Goal: Information Seeking & Learning: Learn about a topic

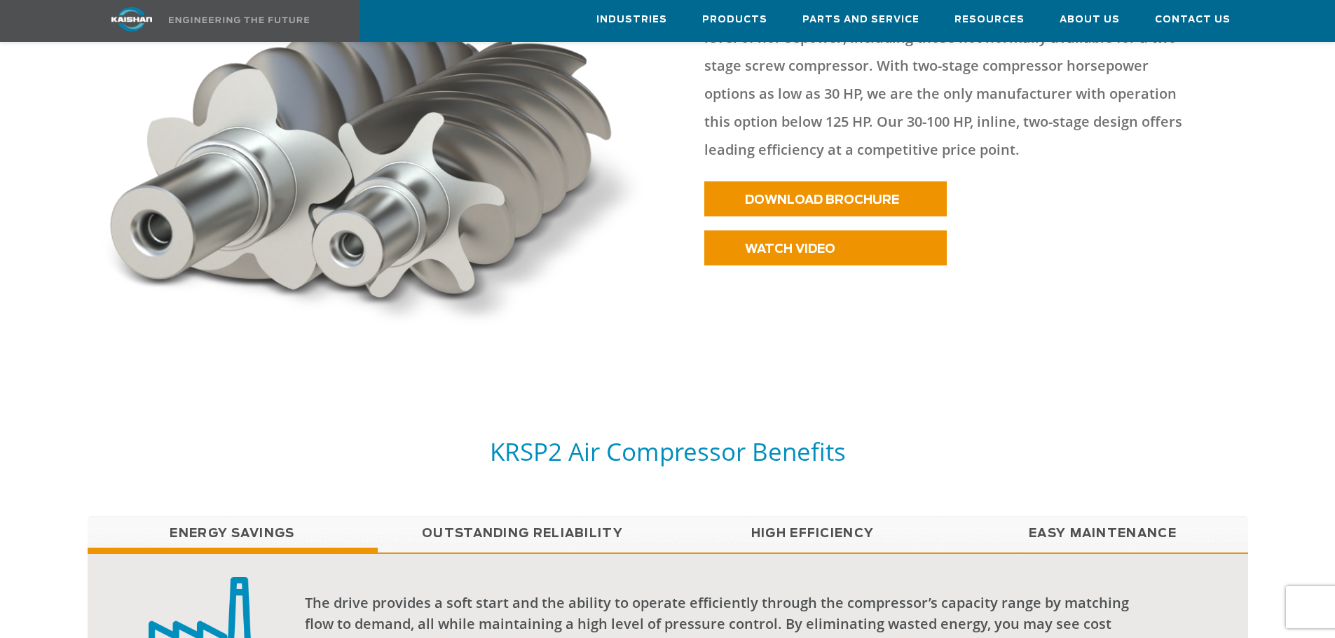
scroll to position [561, 0]
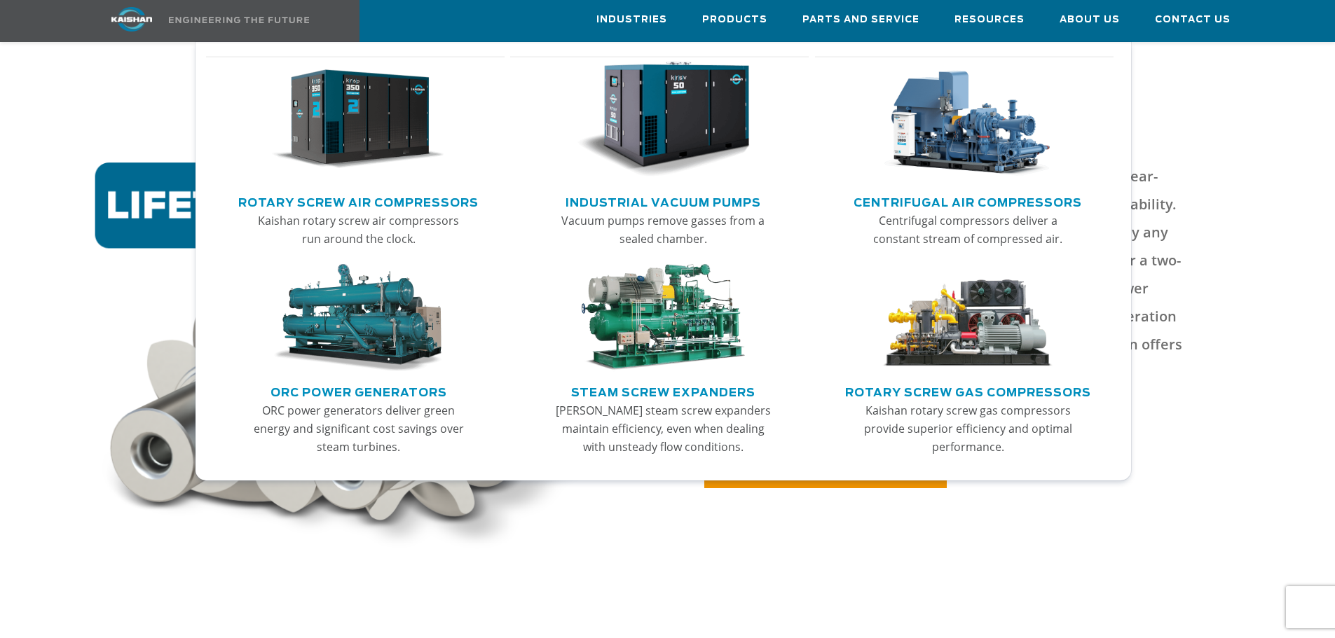
click at [364, 149] on img "Main menu" at bounding box center [358, 120] width 172 height 116
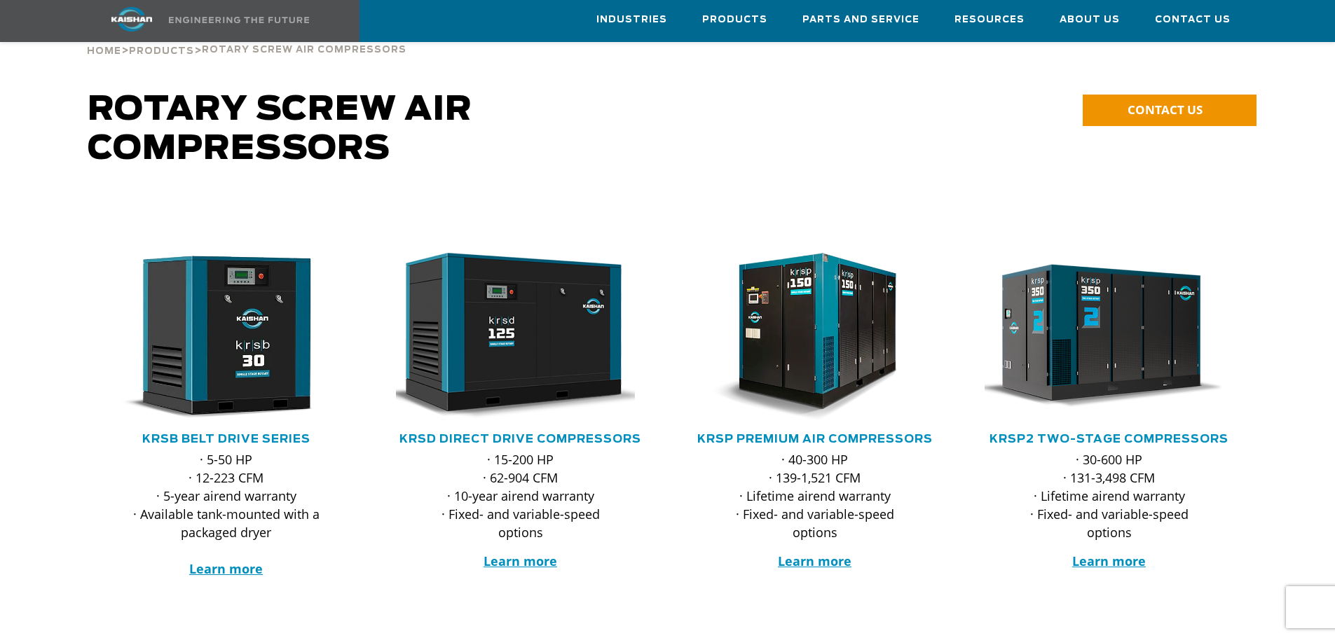
scroll to position [70, 0]
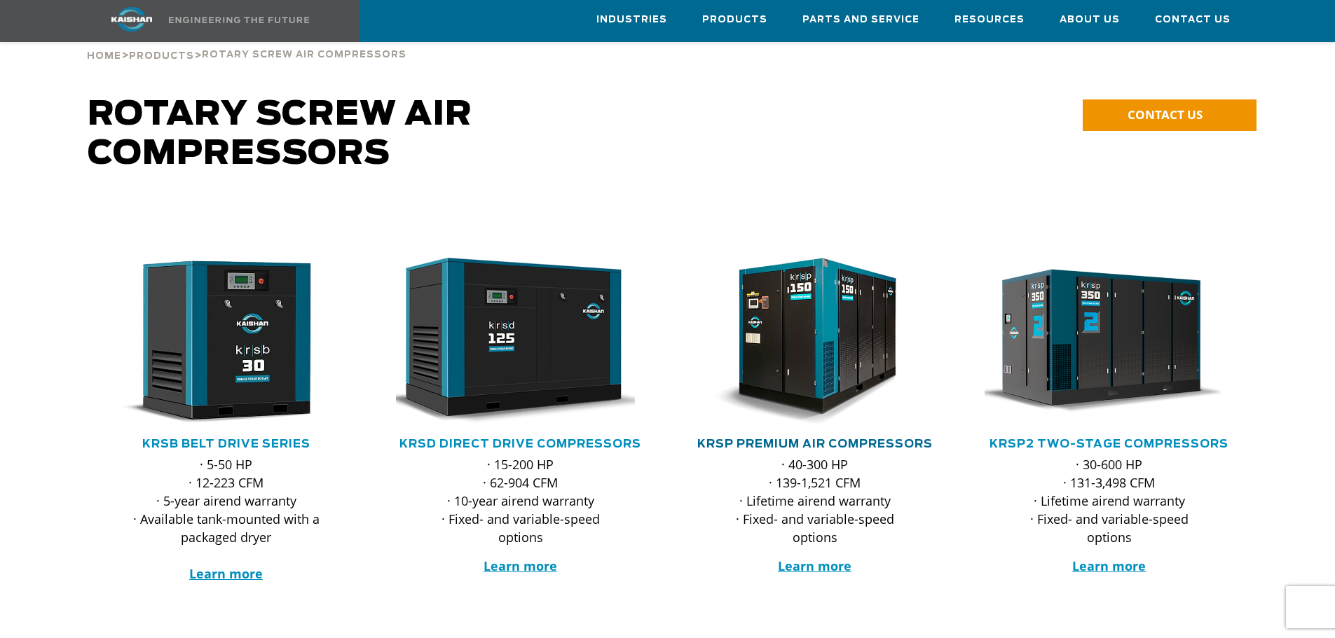
click at [885, 439] on link "KRSP Premium Air Compressors" at bounding box center [814, 444] width 235 height 11
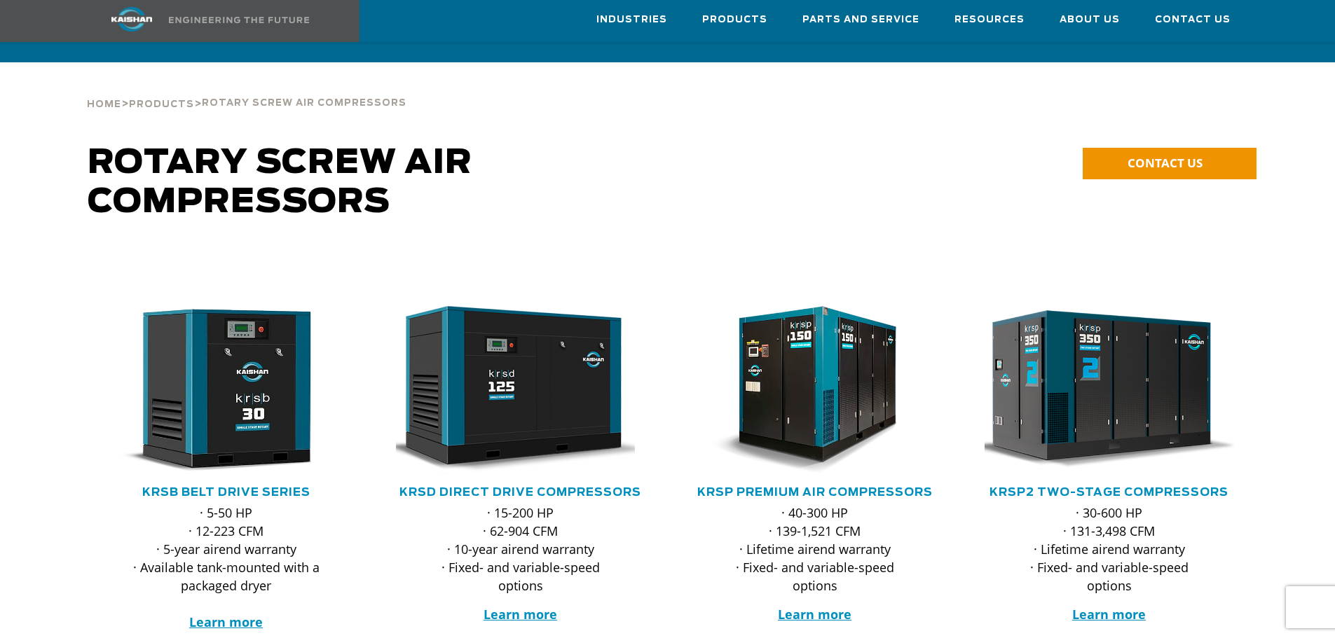
scroll to position [0, 0]
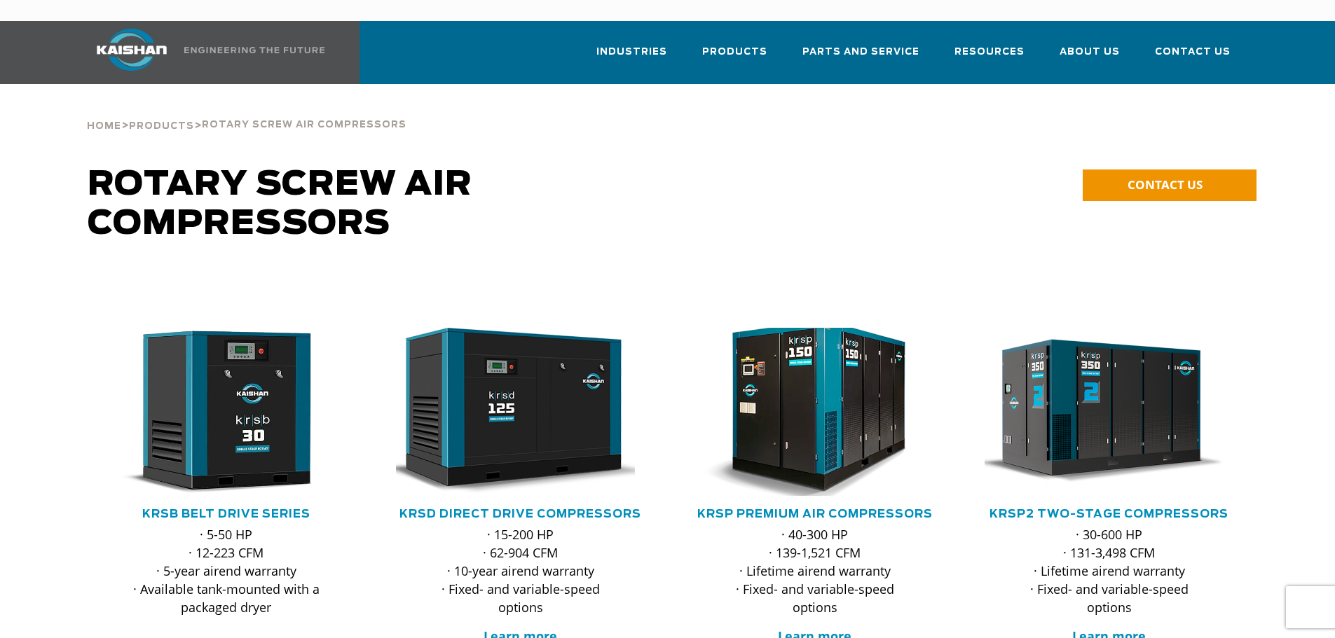
click at [870, 444] on img at bounding box center [804, 412] width 275 height 185
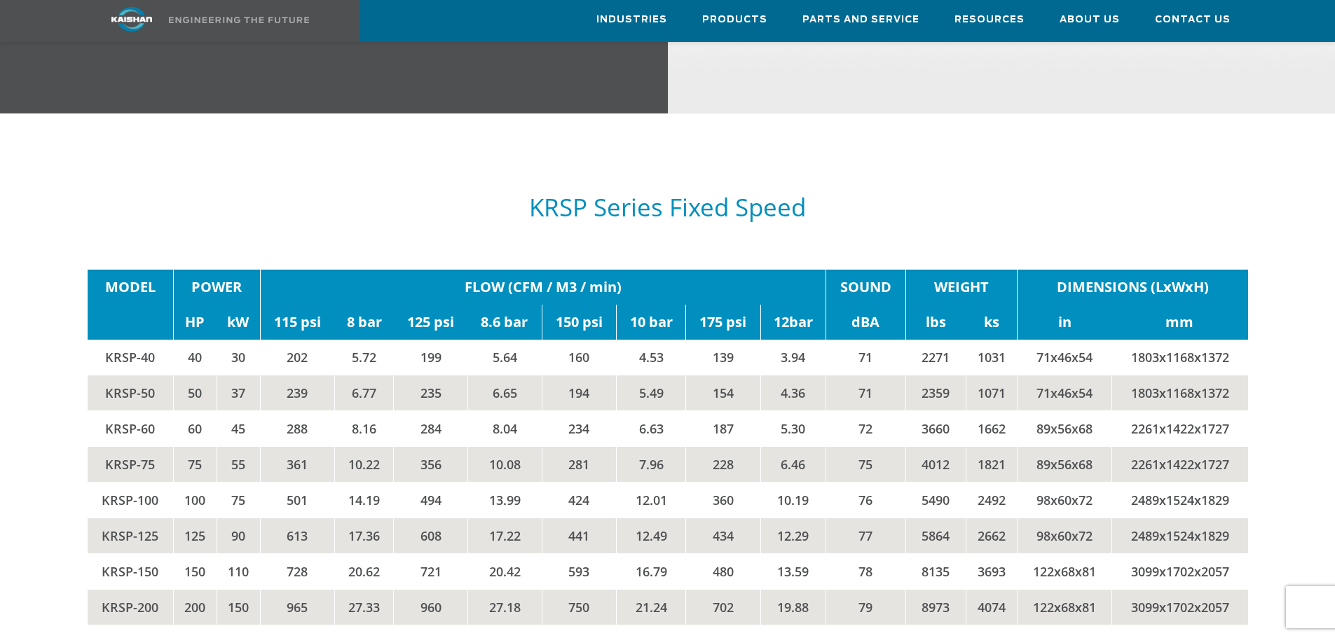
scroll to position [2522, 0]
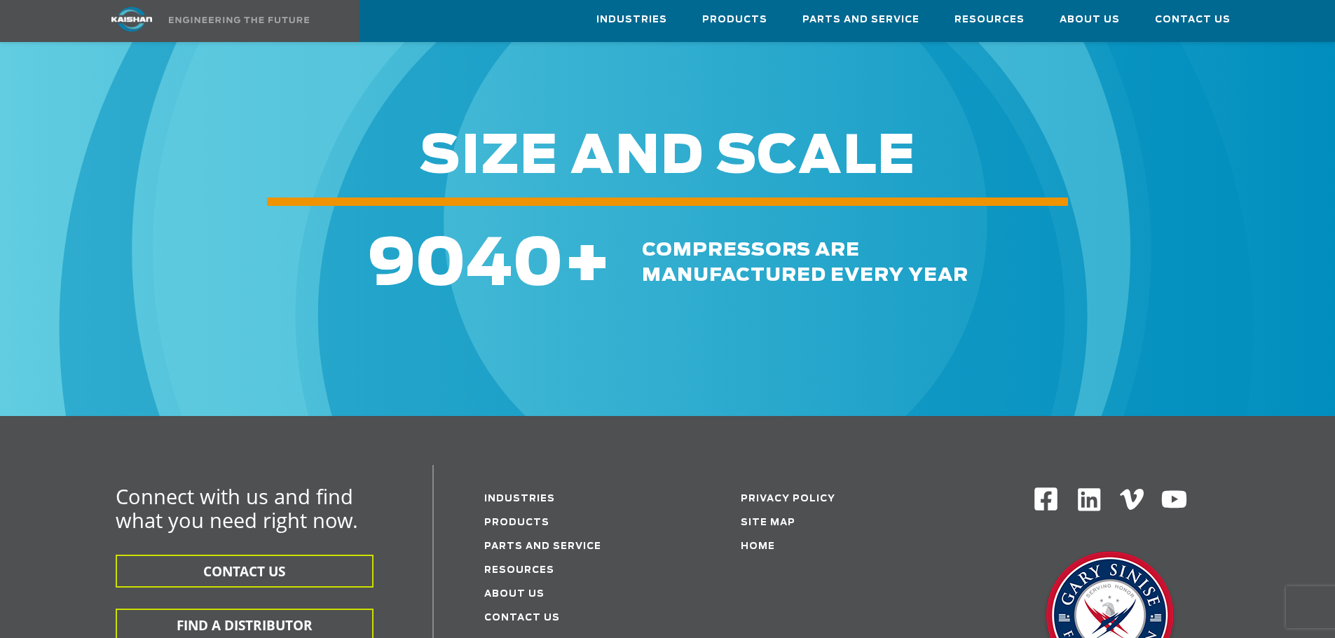
scroll to position [4414, 0]
